Goal: Find specific page/section: Find specific page/section

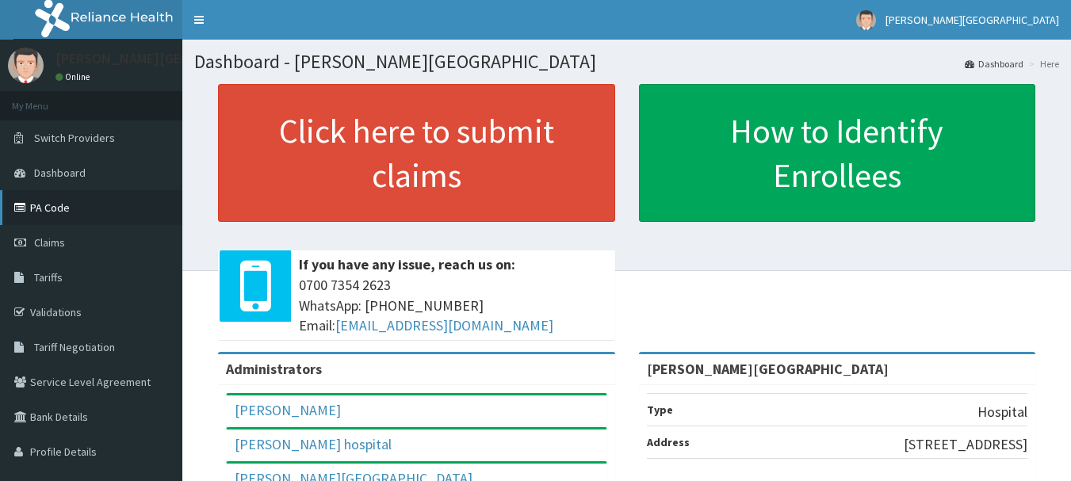
click at [53, 194] on link "PA Code" at bounding box center [91, 207] width 182 height 35
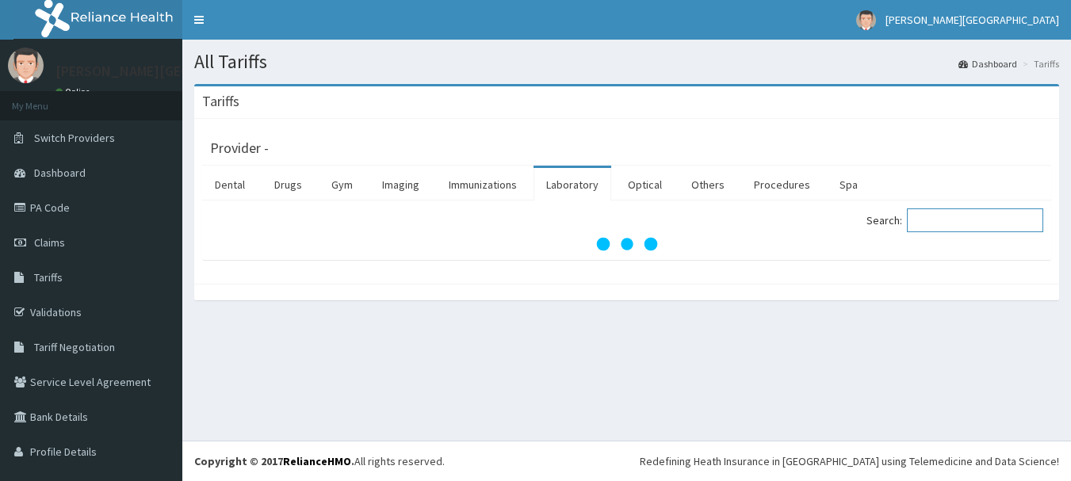
click at [984, 210] on input "Search:" at bounding box center [975, 221] width 136 height 24
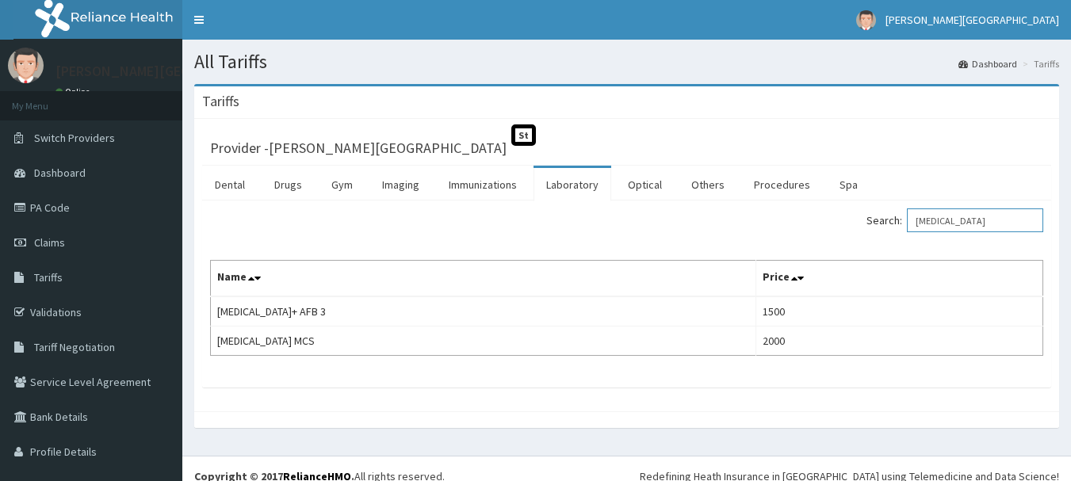
click at [928, 216] on input "[MEDICAL_DATA]" at bounding box center [975, 221] width 136 height 24
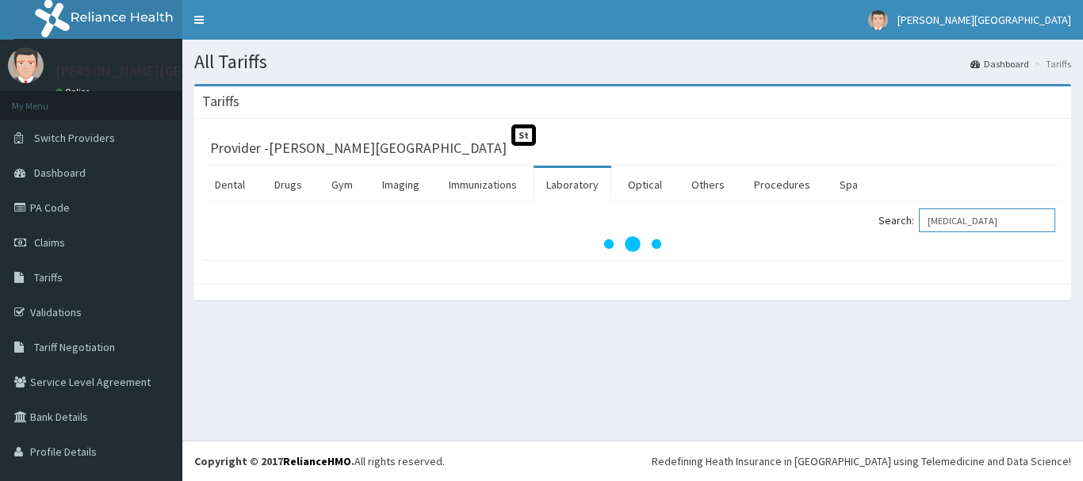
type input "[MEDICAL_DATA]"
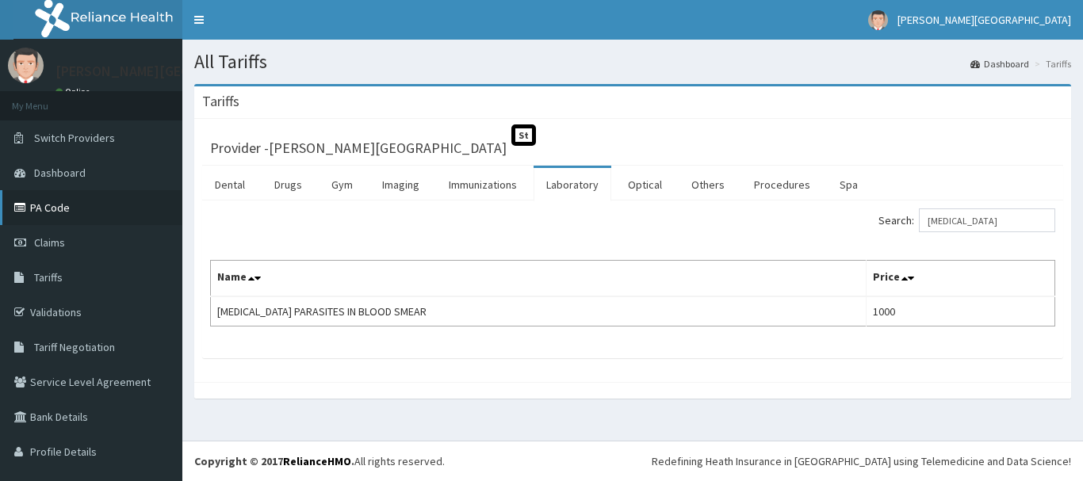
click at [78, 220] on link "PA Code" at bounding box center [91, 207] width 182 height 35
